Goal: Navigation & Orientation: Find specific page/section

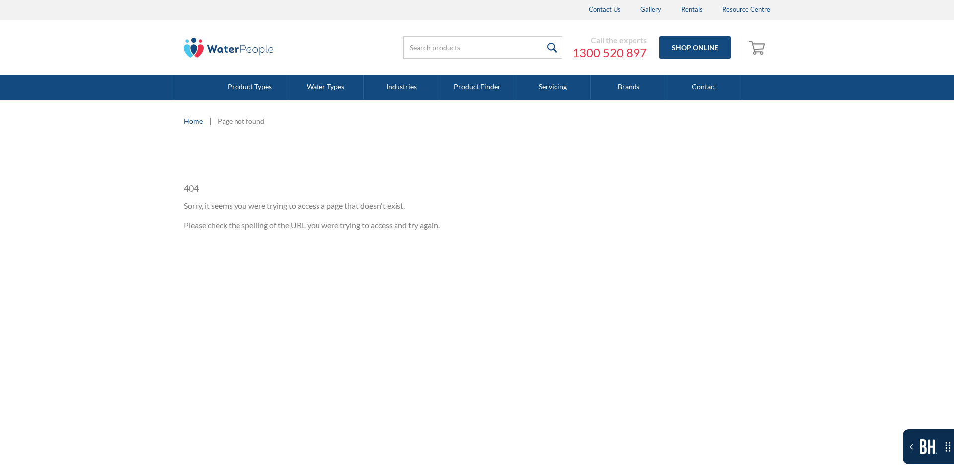
click at [261, 56] on img at bounding box center [228, 48] width 89 height 20
